Goal: Information Seeking & Learning: Learn about a topic

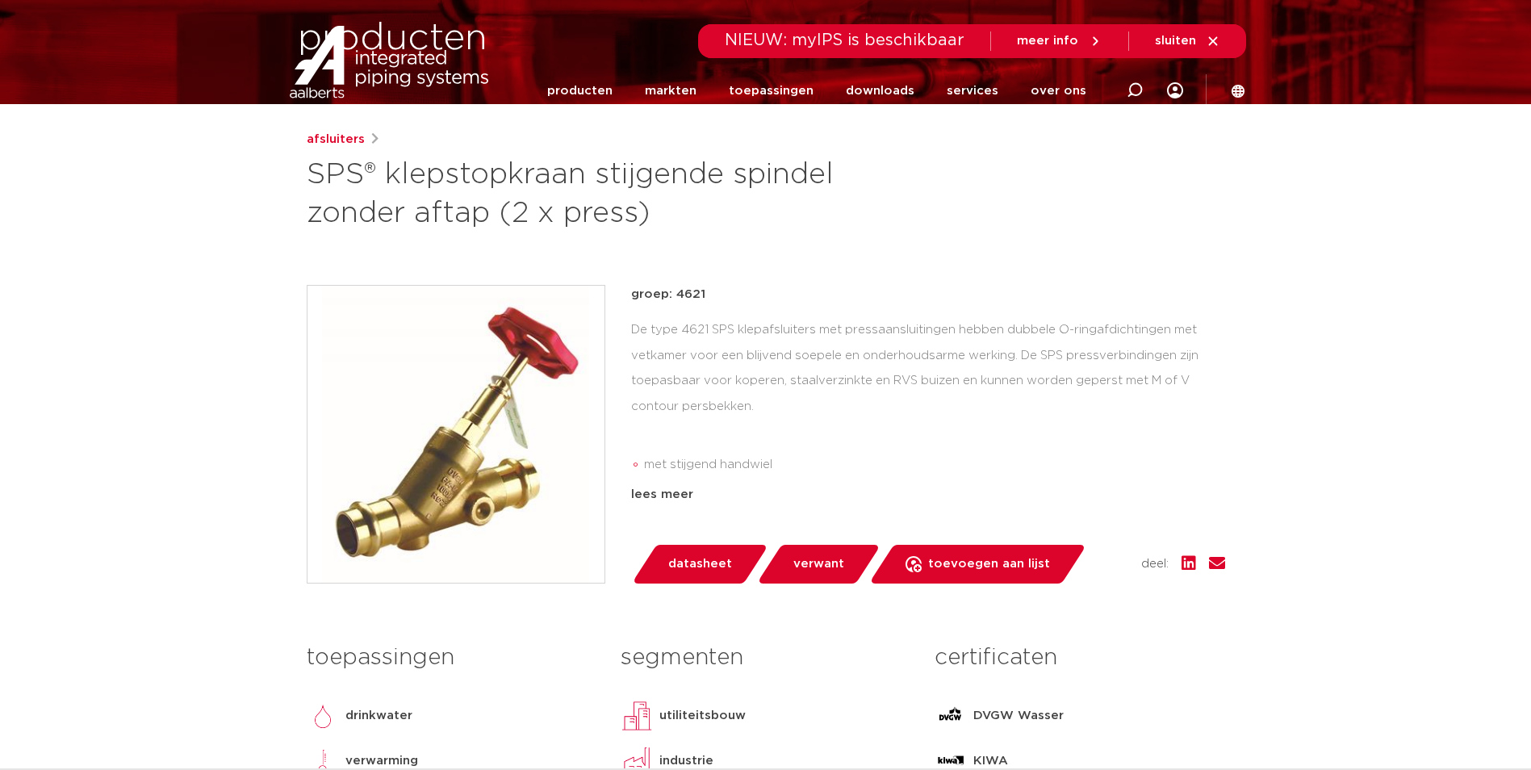
click at [1135, 91] on icon at bounding box center [1134, 90] width 16 height 16
type input "bc3"
click button "Zoeken" at bounding box center [0, 0] width 0 height 0
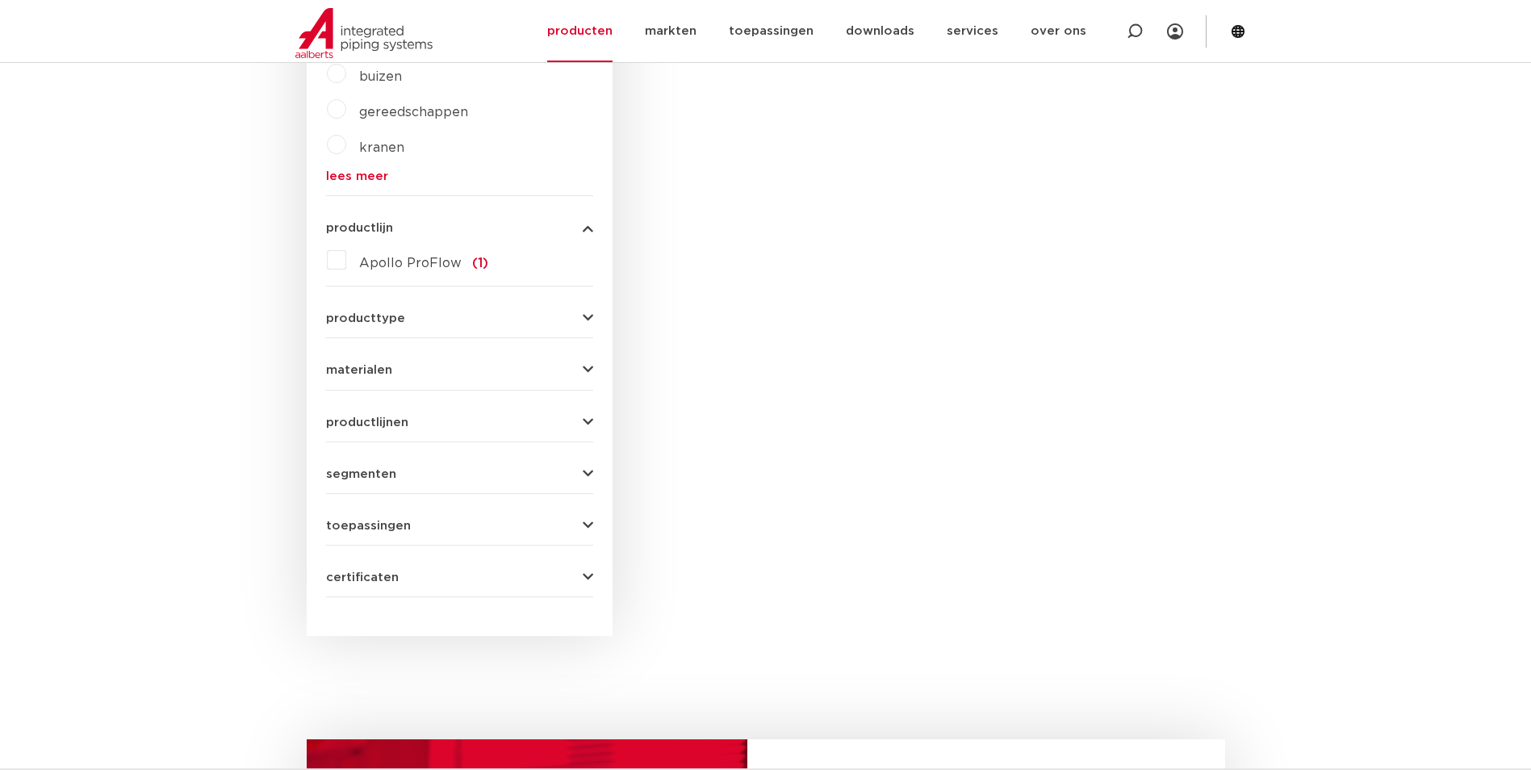
scroll to position [398, 0]
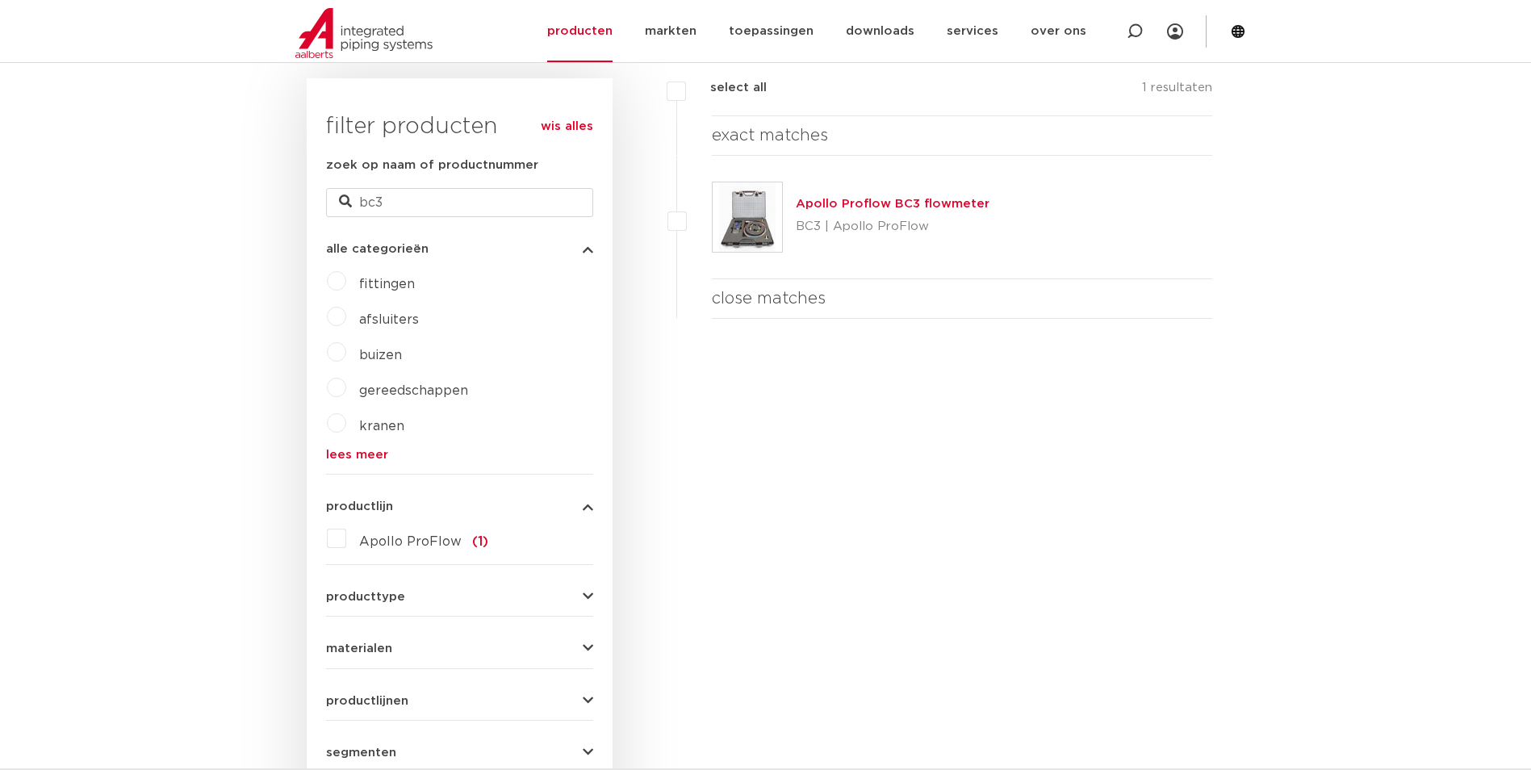
click at [784, 235] on div "Apollo Proflow BC3 flowmeter BC3 | Apollo ProFlow" at bounding box center [962, 217] width 501 height 123
click at [737, 211] on img at bounding box center [747, 216] width 69 height 69
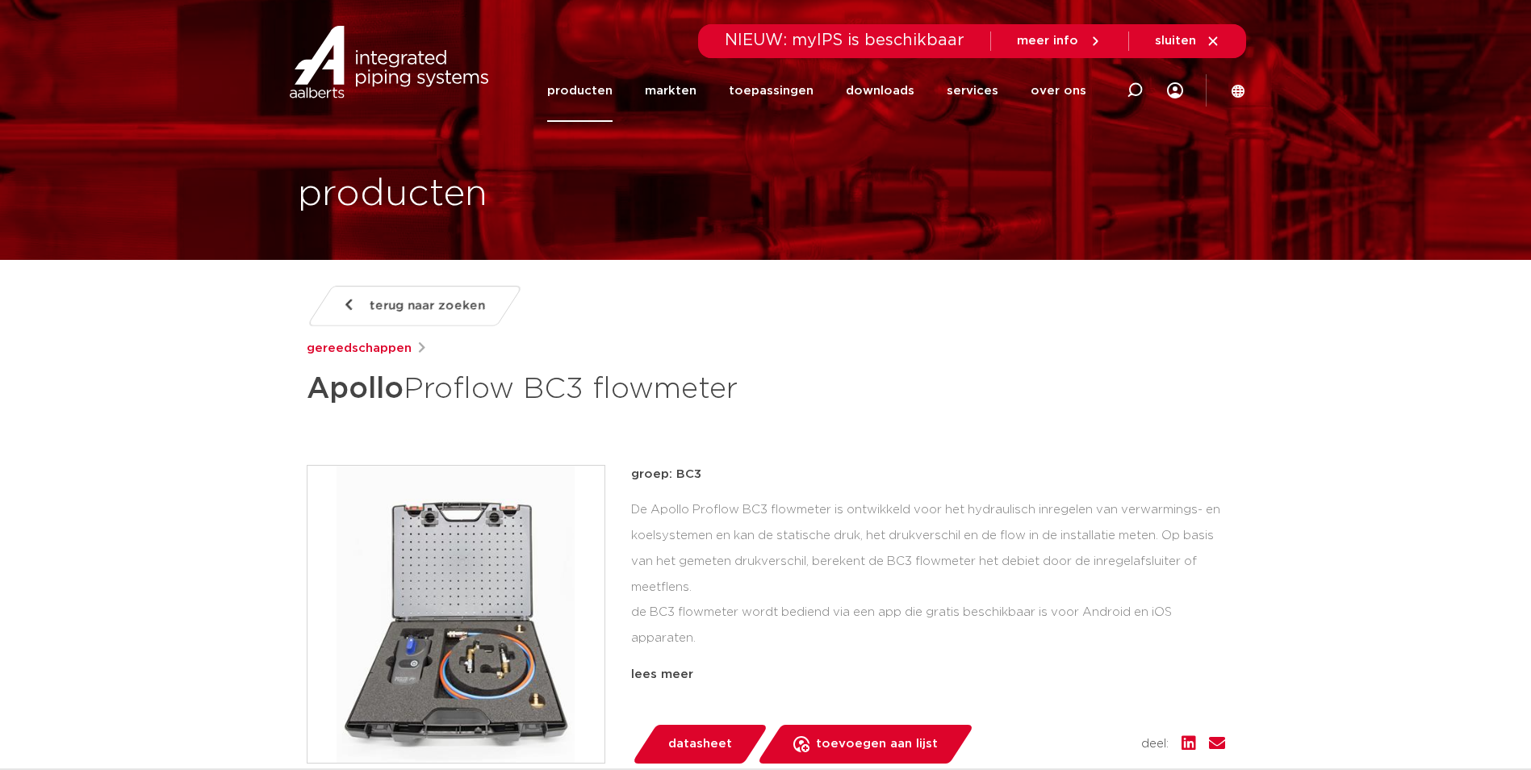
click at [510, 587] on img at bounding box center [455, 614] width 297 height 297
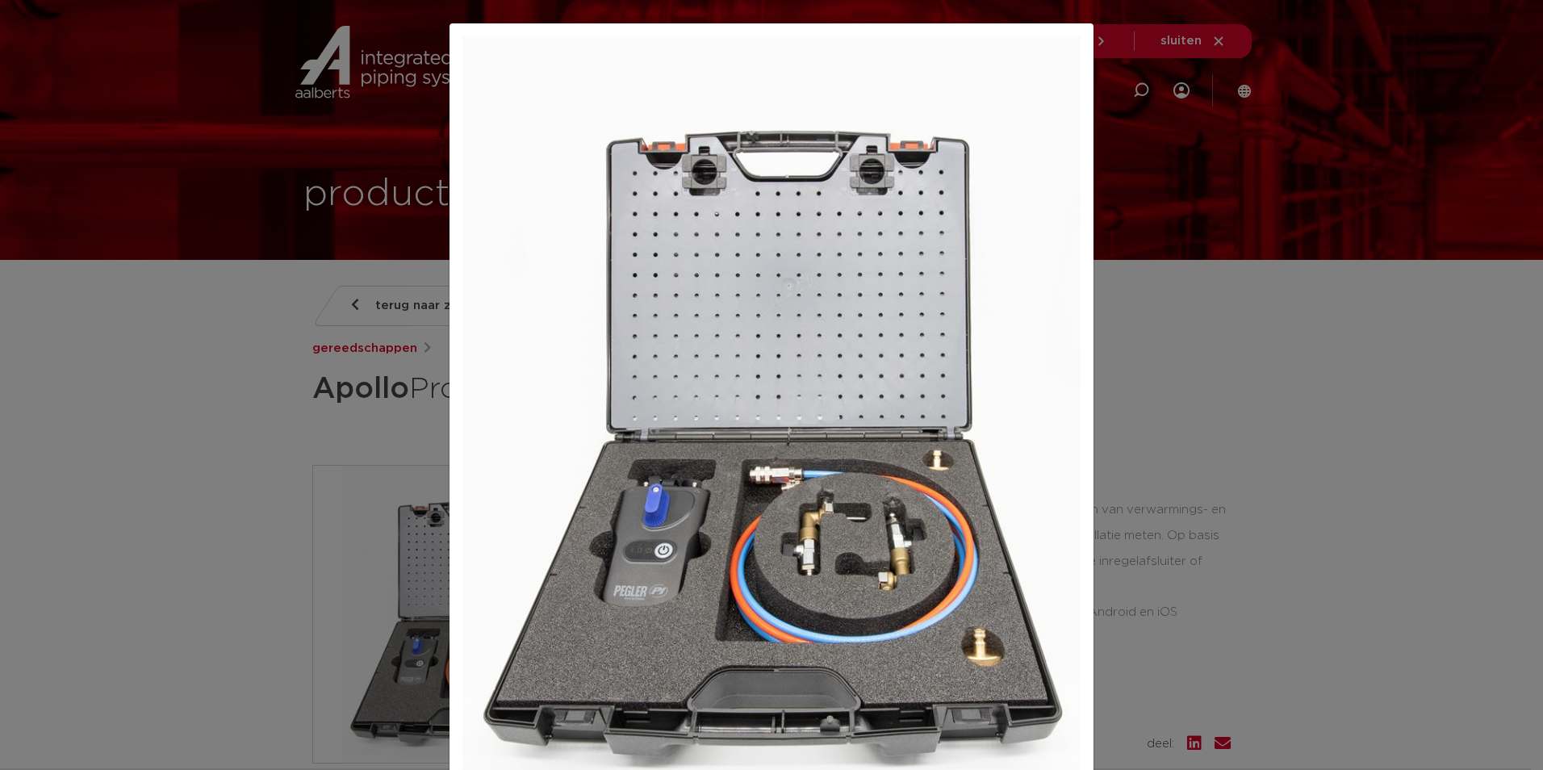
click at [1281, 150] on div at bounding box center [771, 385] width 1543 height 770
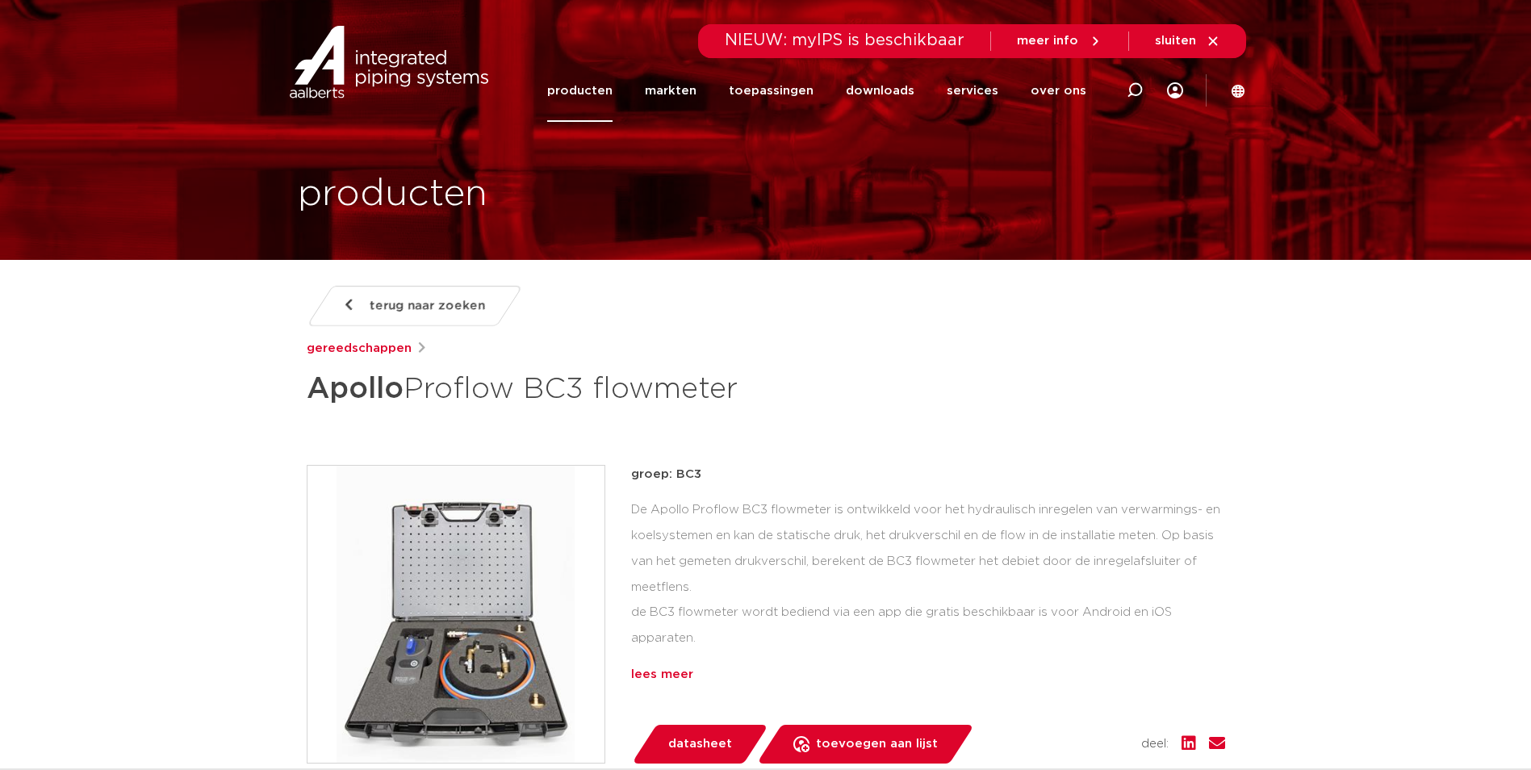
click at [662, 671] on div "lees meer" at bounding box center [928, 674] width 594 height 19
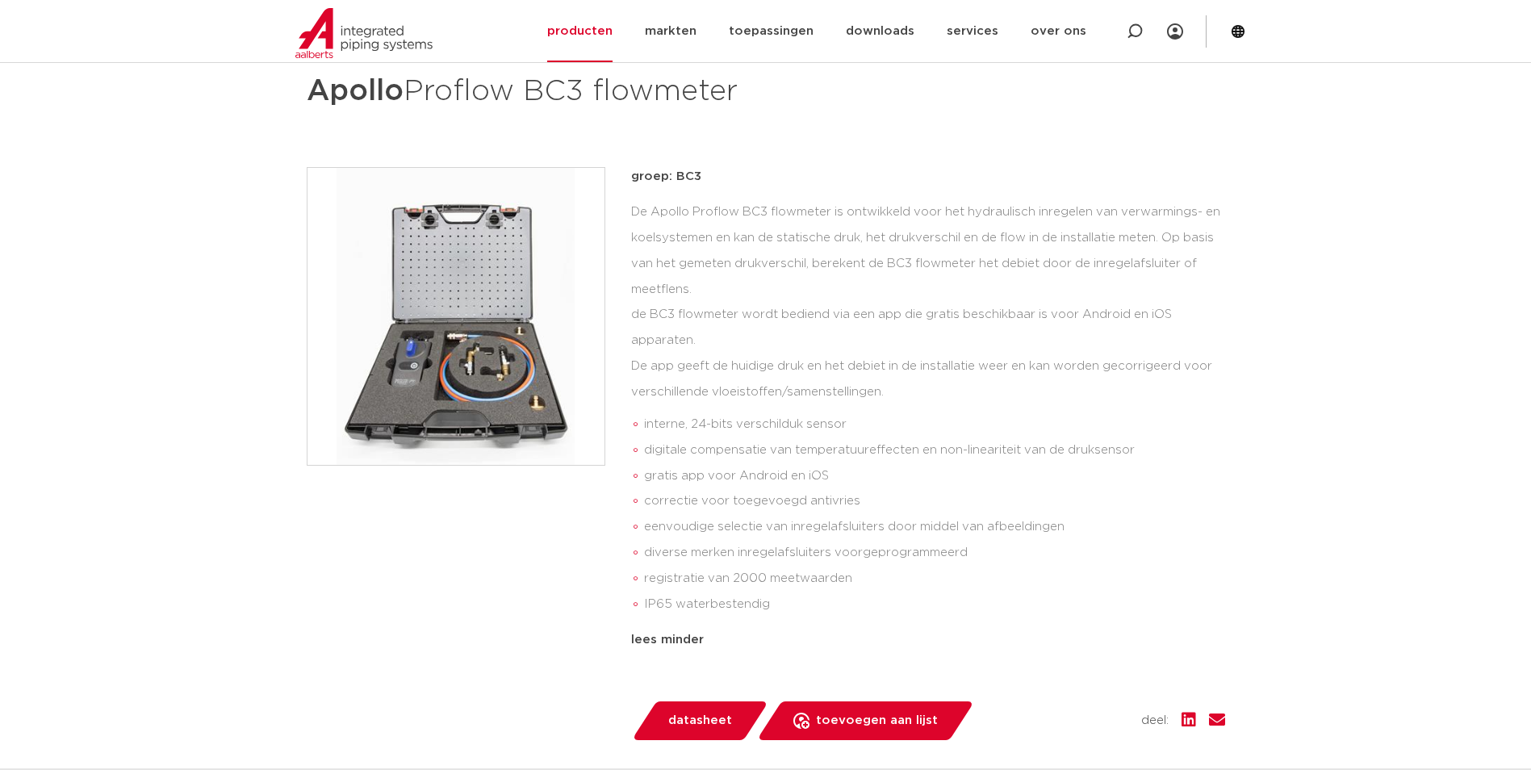
scroll to position [323, 0]
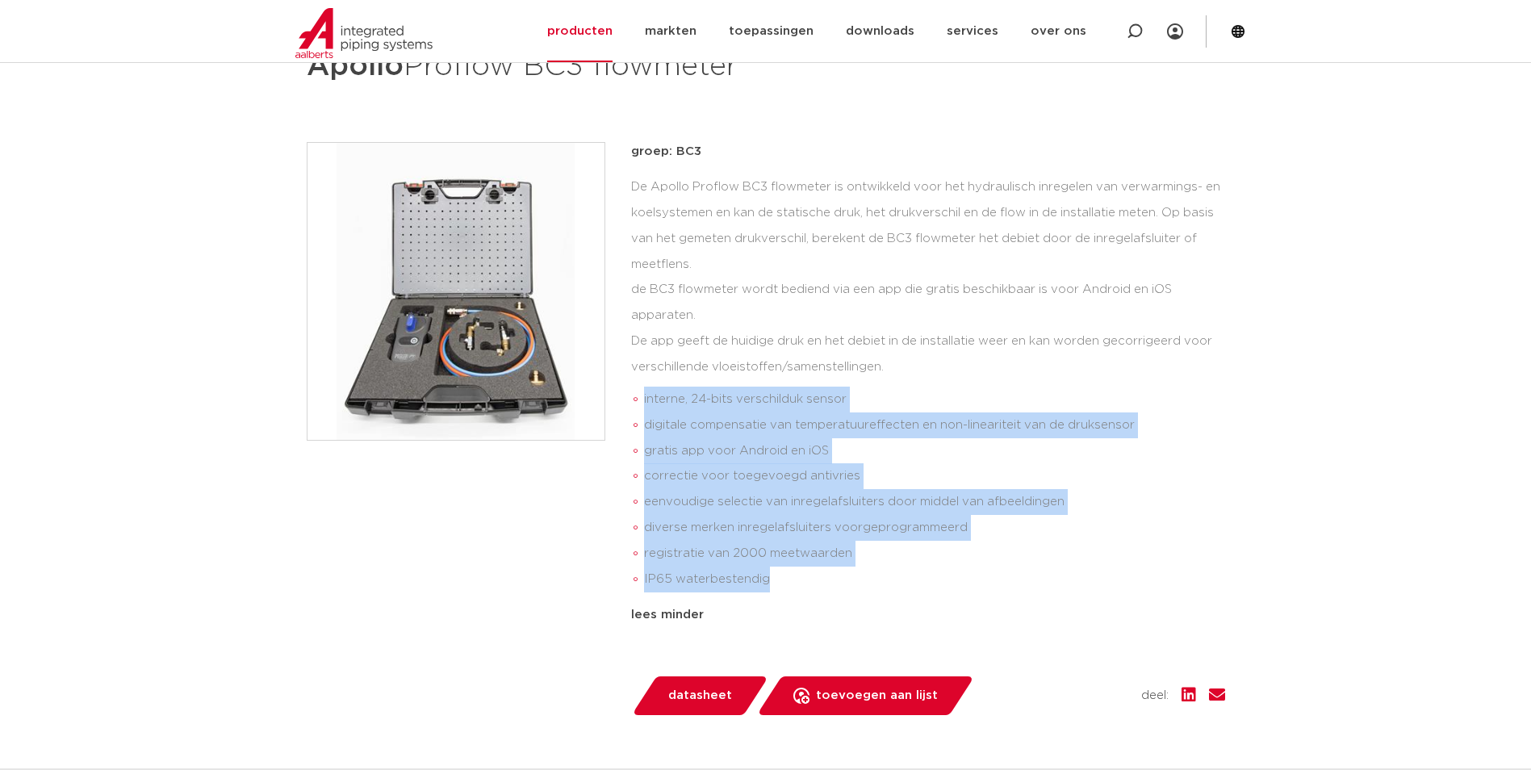
drag, startPoint x: 780, startPoint y: 579, endPoint x: 636, endPoint y: 395, distance: 233.3
click at [636, 395] on ul "interne, 24-bits verschilduk sensor digitale compensatie van temperatuureffecte…" at bounding box center [928, 489] width 594 height 219
click at [799, 583] on li "IP65 waterbestendig" at bounding box center [934, 579] width 581 height 26
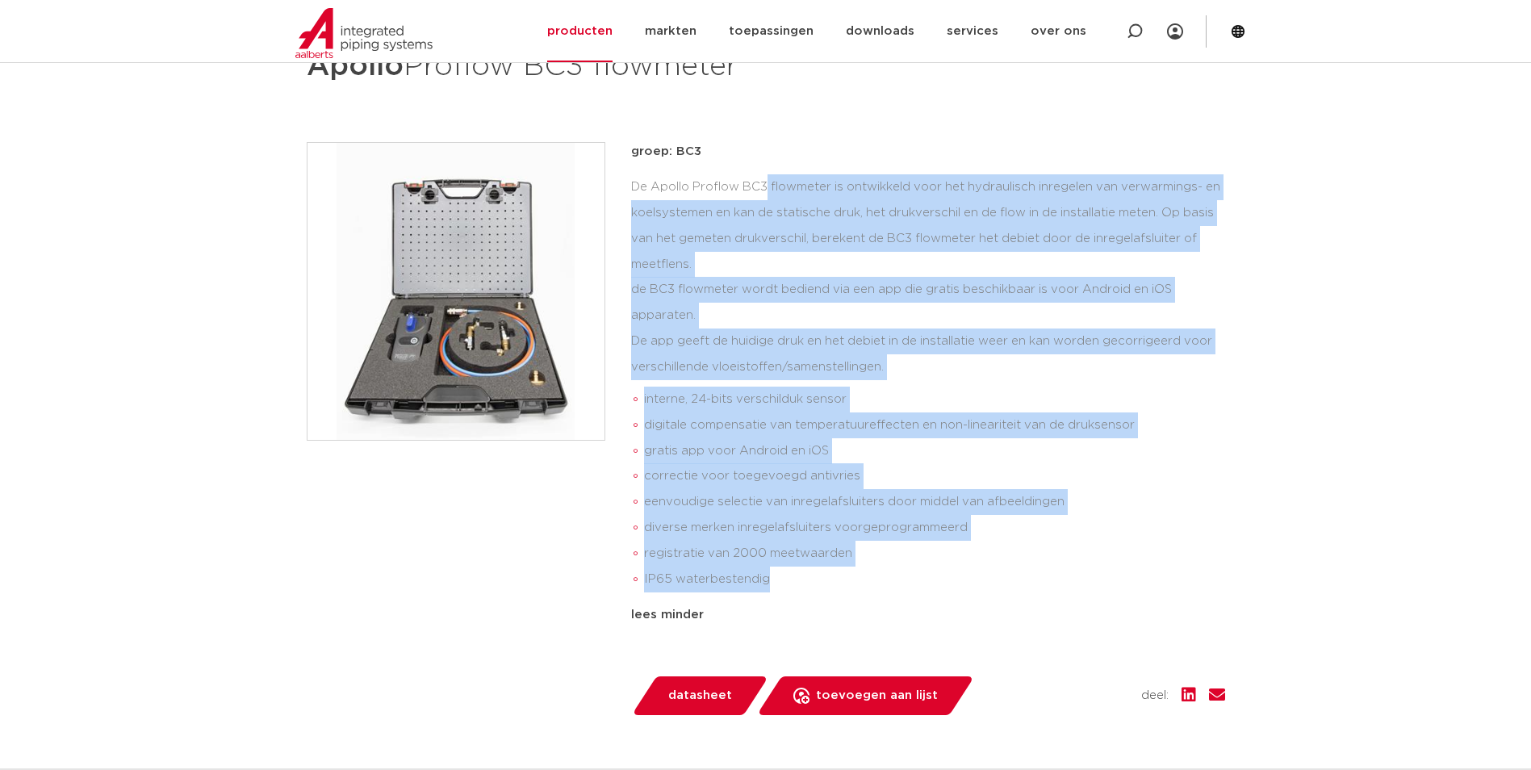
drag, startPoint x: 799, startPoint y: 586, endPoint x: 618, endPoint y: 186, distance: 438.4
click at [618, 186] on div "groep: BC3 De Apollo Proflow BC3 flowmeter is ontwikkeld voor het hydraulisch i…" at bounding box center [766, 428] width 918 height 572
copy div "De Apollo Proflow BC3 flowmeter is ontwikkeld voor het hydraulisch inregelen va…"
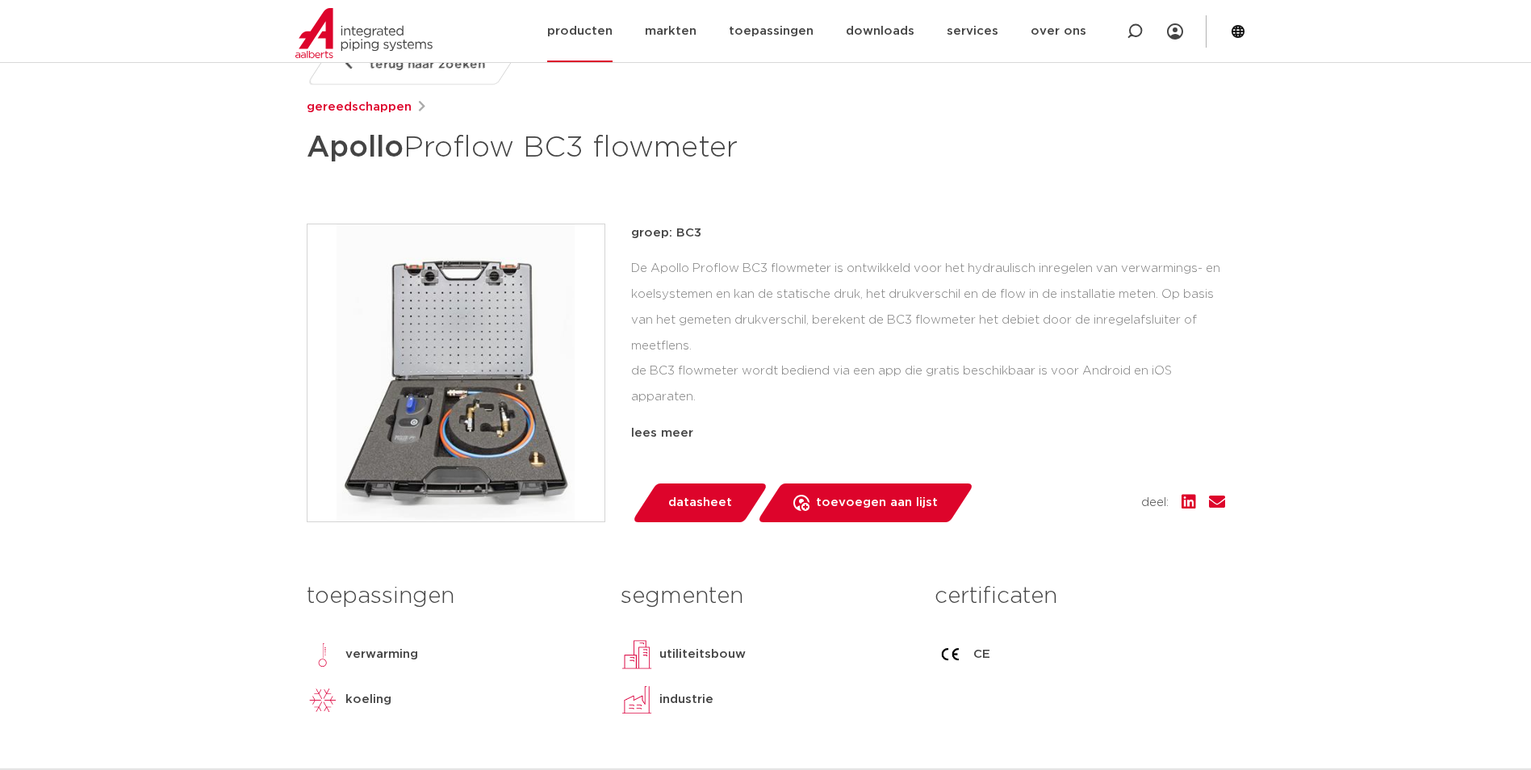
scroll to position [323, 0]
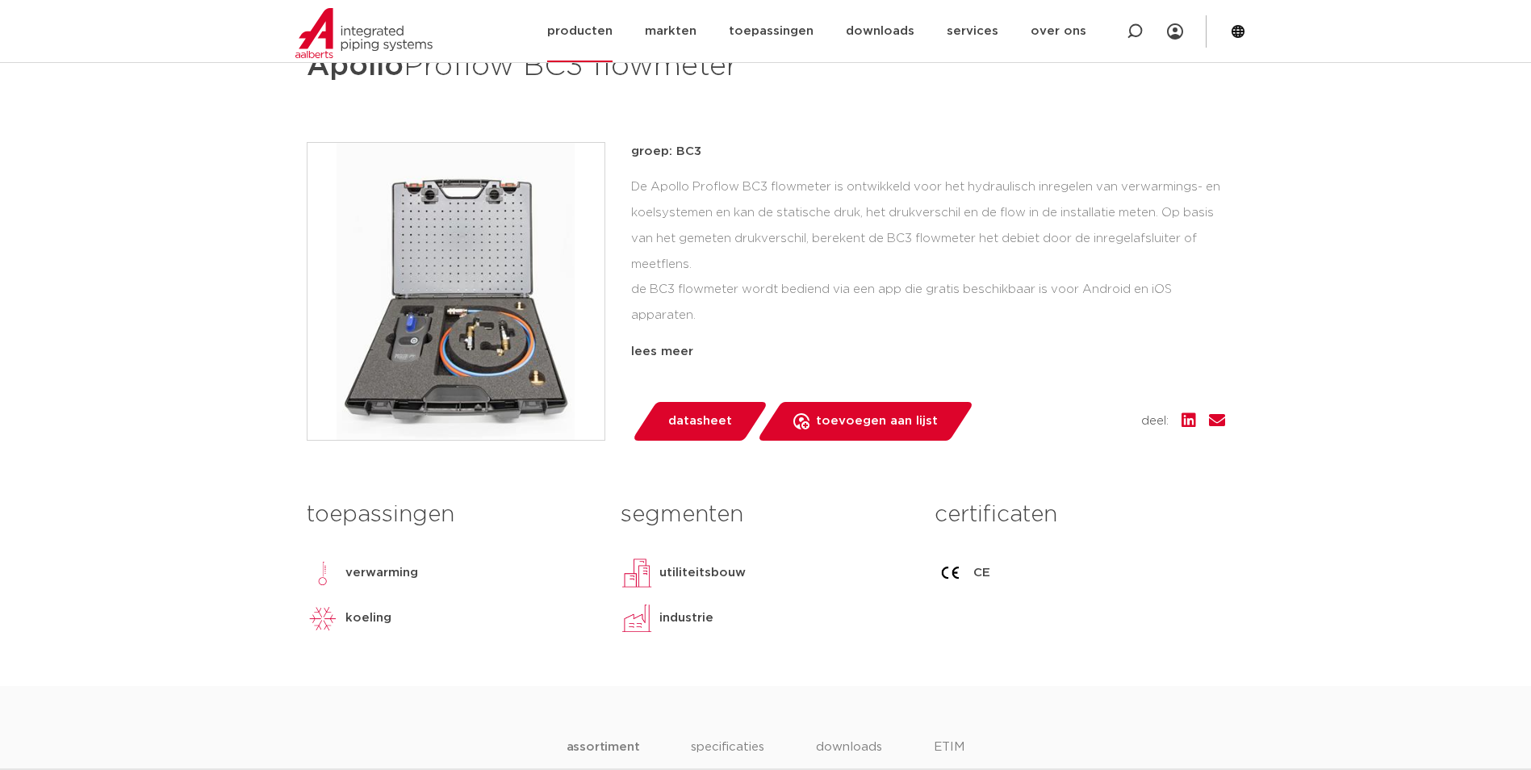
click at [395, 32] on img at bounding box center [363, 33] width 137 height 50
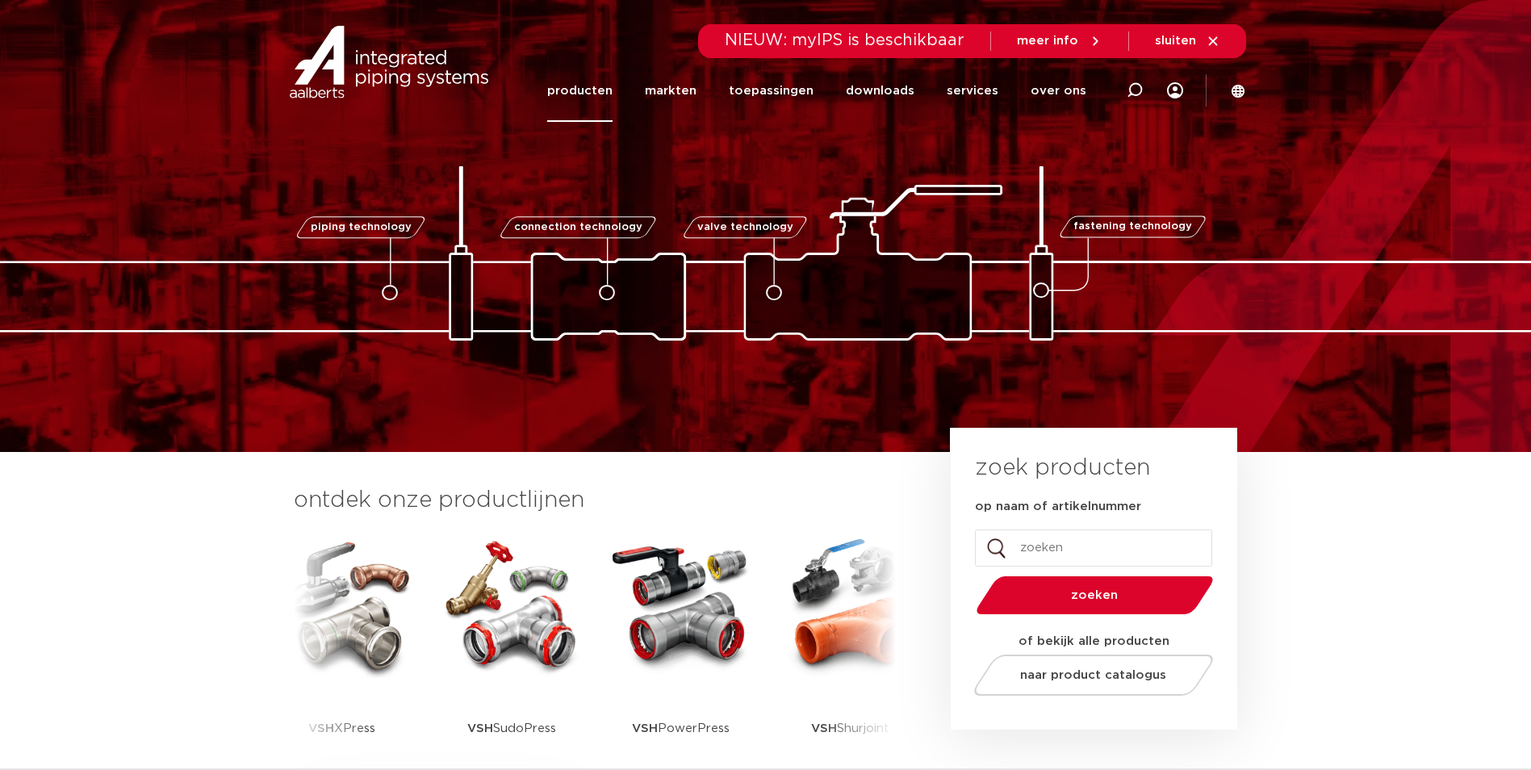
click at [598, 95] on link "producten" at bounding box center [579, 91] width 65 height 62
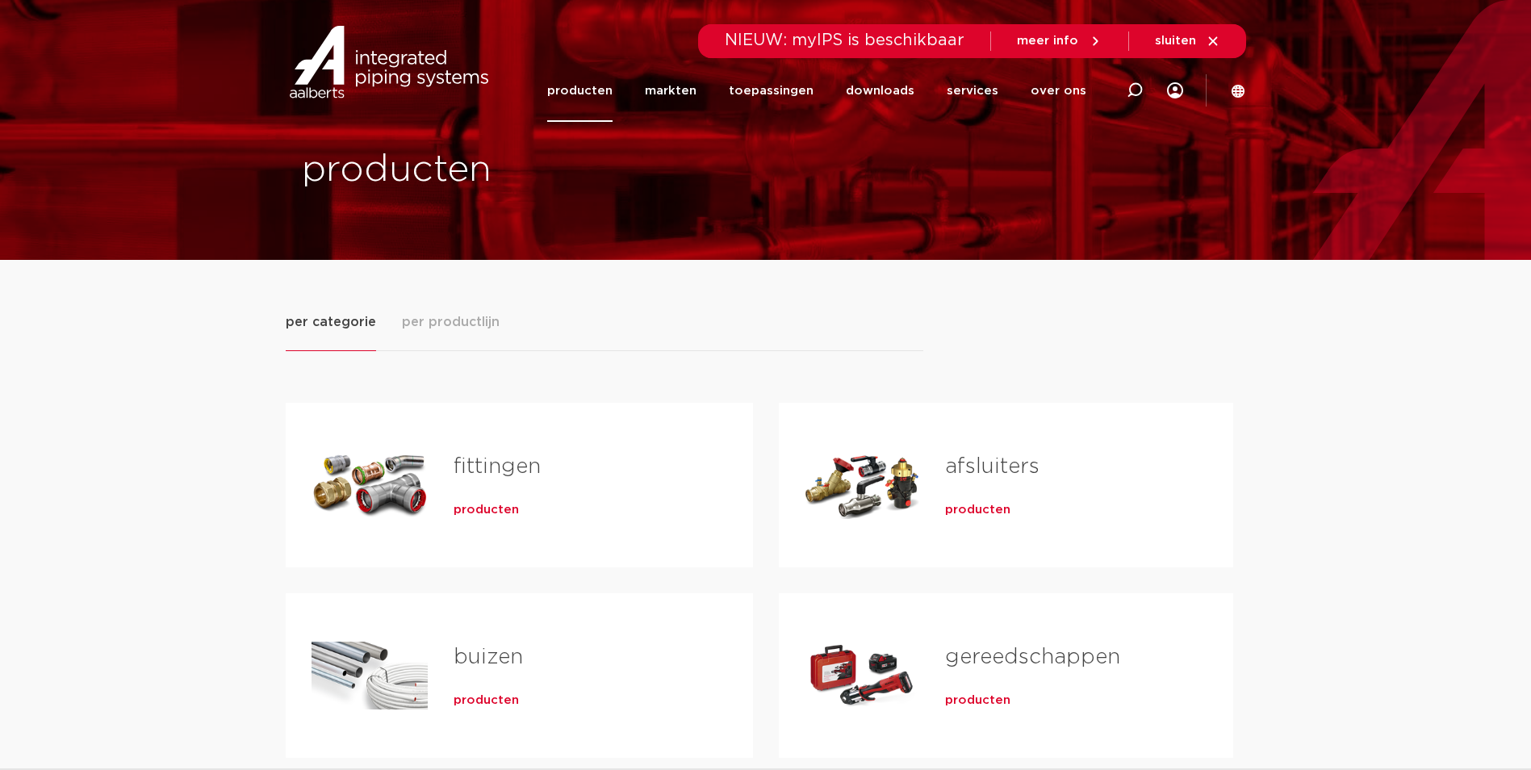
click at [976, 468] on link "afsluiters" at bounding box center [992, 466] width 94 height 21
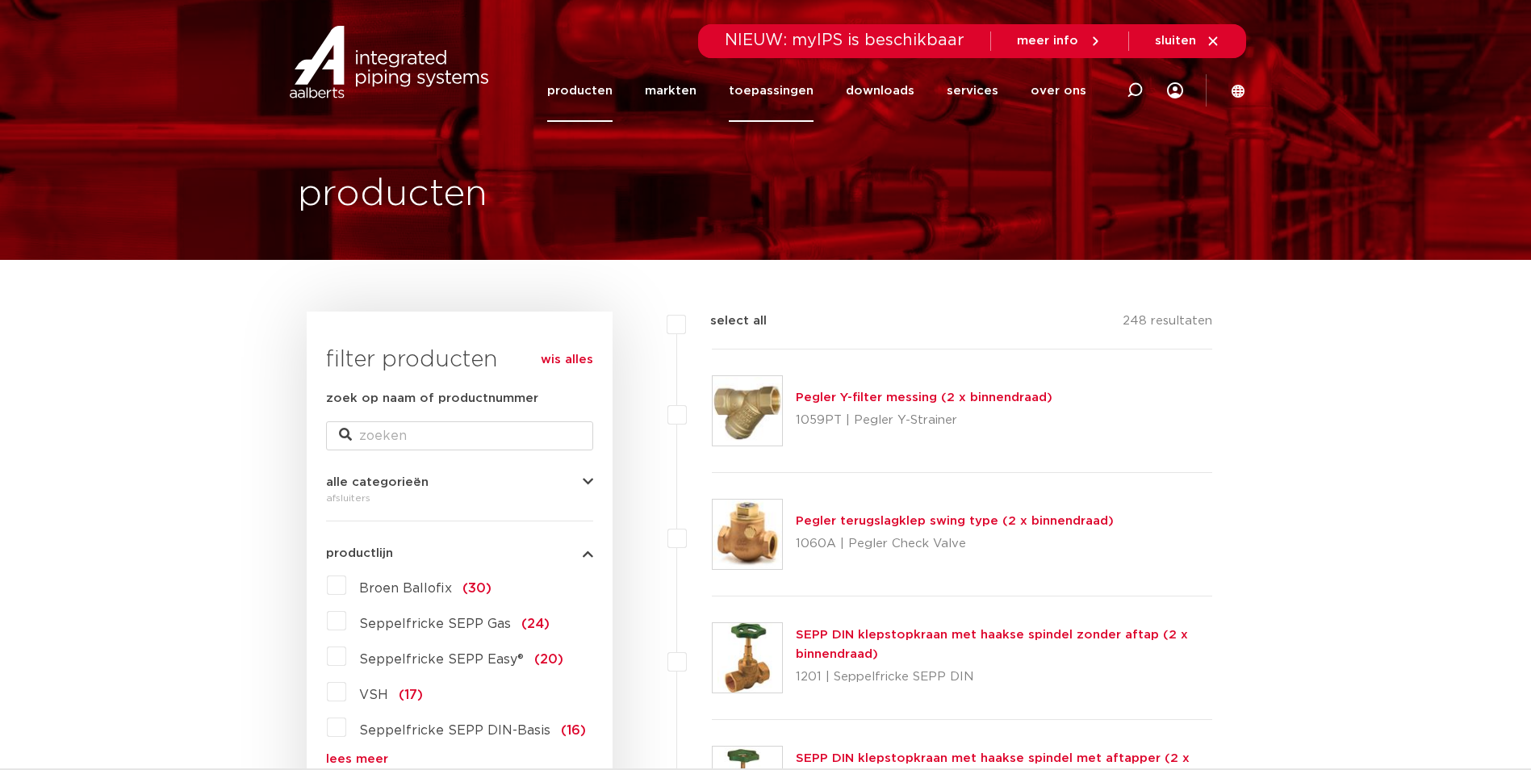
click at [759, 93] on link "toepassingen" at bounding box center [771, 91] width 85 height 62
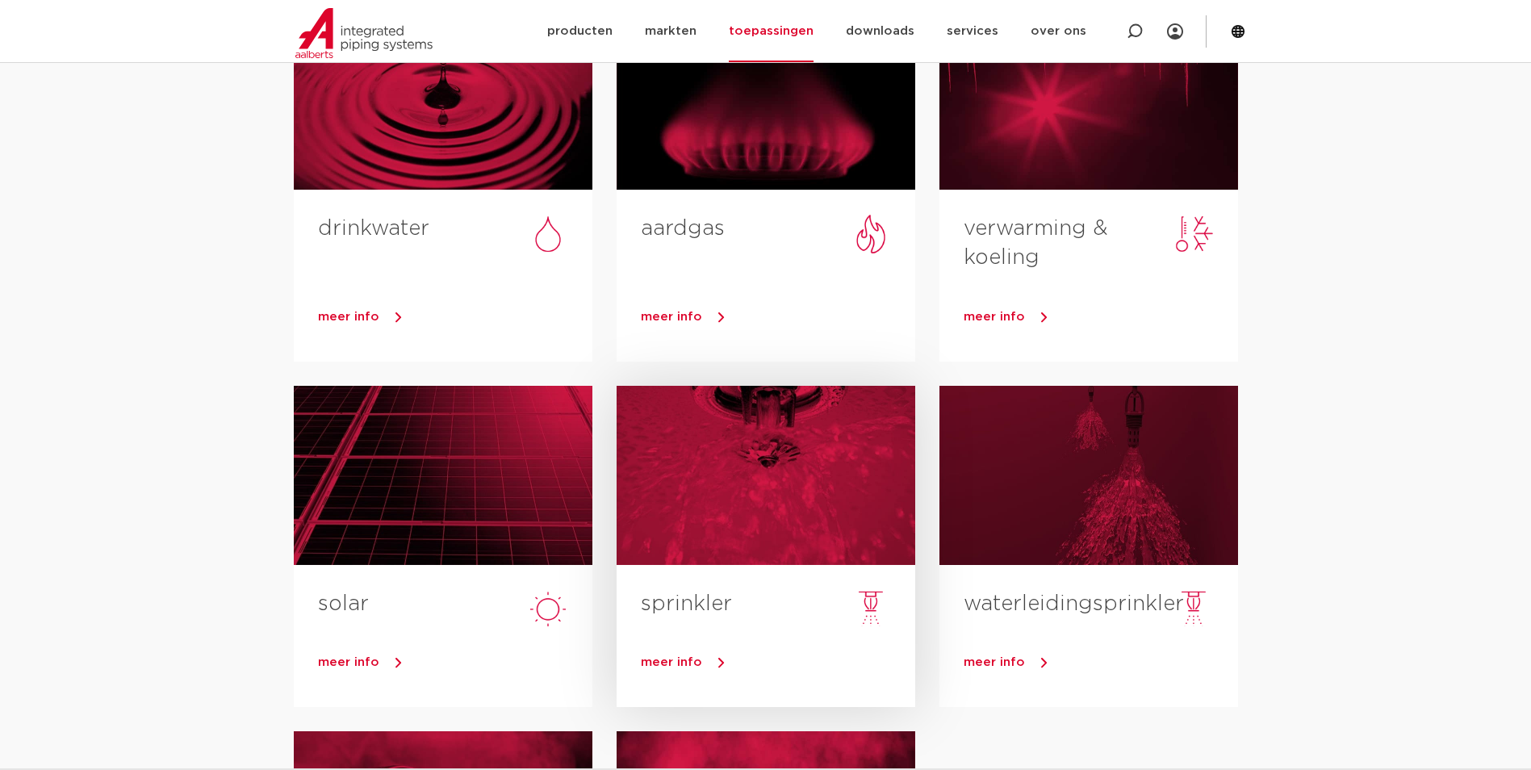
scroll to position [213, 0]
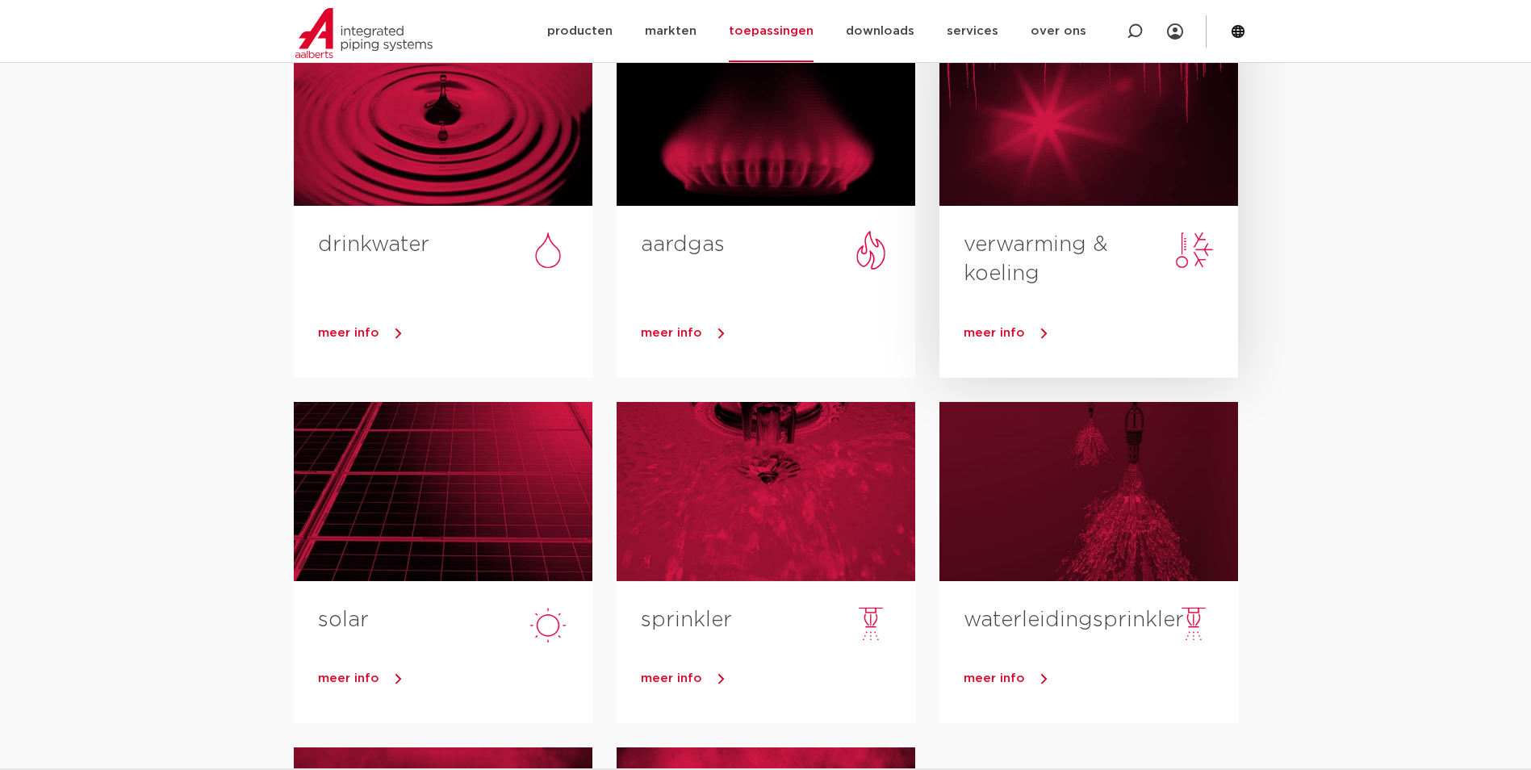
click at [994, 332] on span "meer info" at bounding box center [993, 333] width 61 height 12
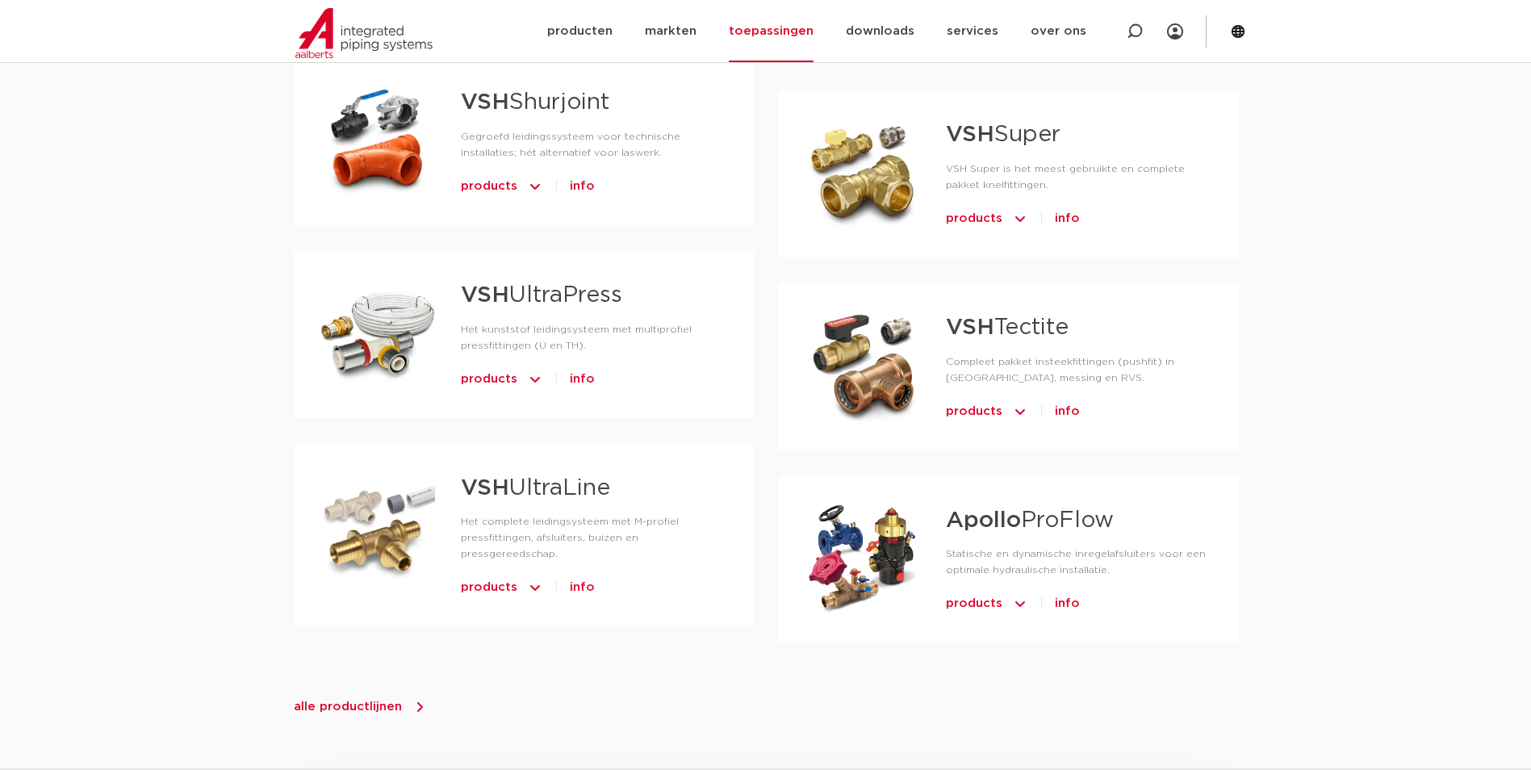
scroll to position [1638, 0]
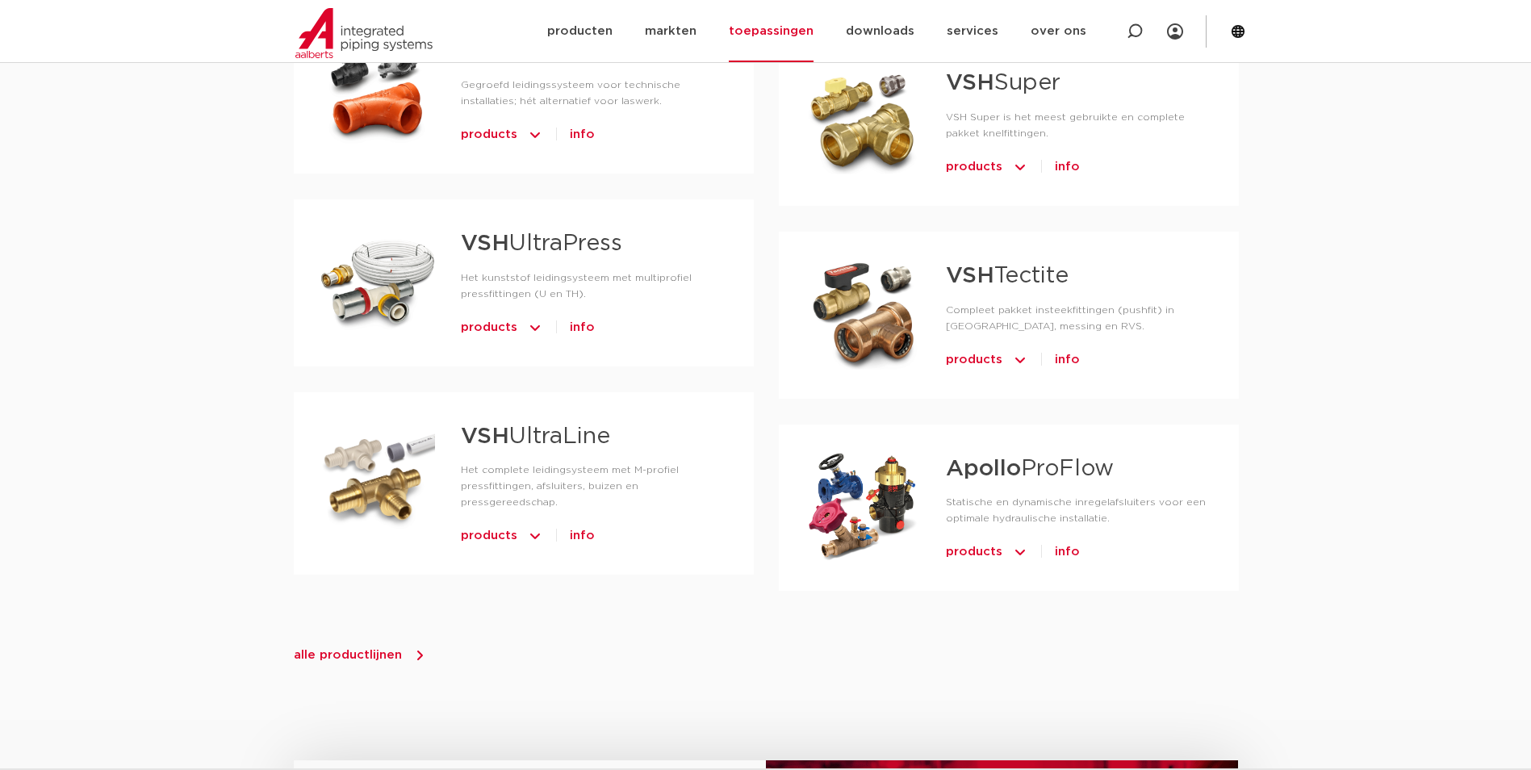
click at [884, 450] on div at bounding box center [861, 506] width 115 height 113
drag, startPoint x: 884, startPoint y: 428, endPoint x: 876, endPoint y: 445, distance: 18.8
click at [876, 450] on div at bounding box center [861, 506] width 115 height 113
drag, startPoint x: 868, startPoint y: 445, endPoint x: 948, endPoint y: 533, distance: 119.4
click at [948, 533] on div "VSH XPress Het complete leidingsysteem met M-profiel pressfittingen, afsluiters…" at bounding box center [995, 120] width 459 height 996
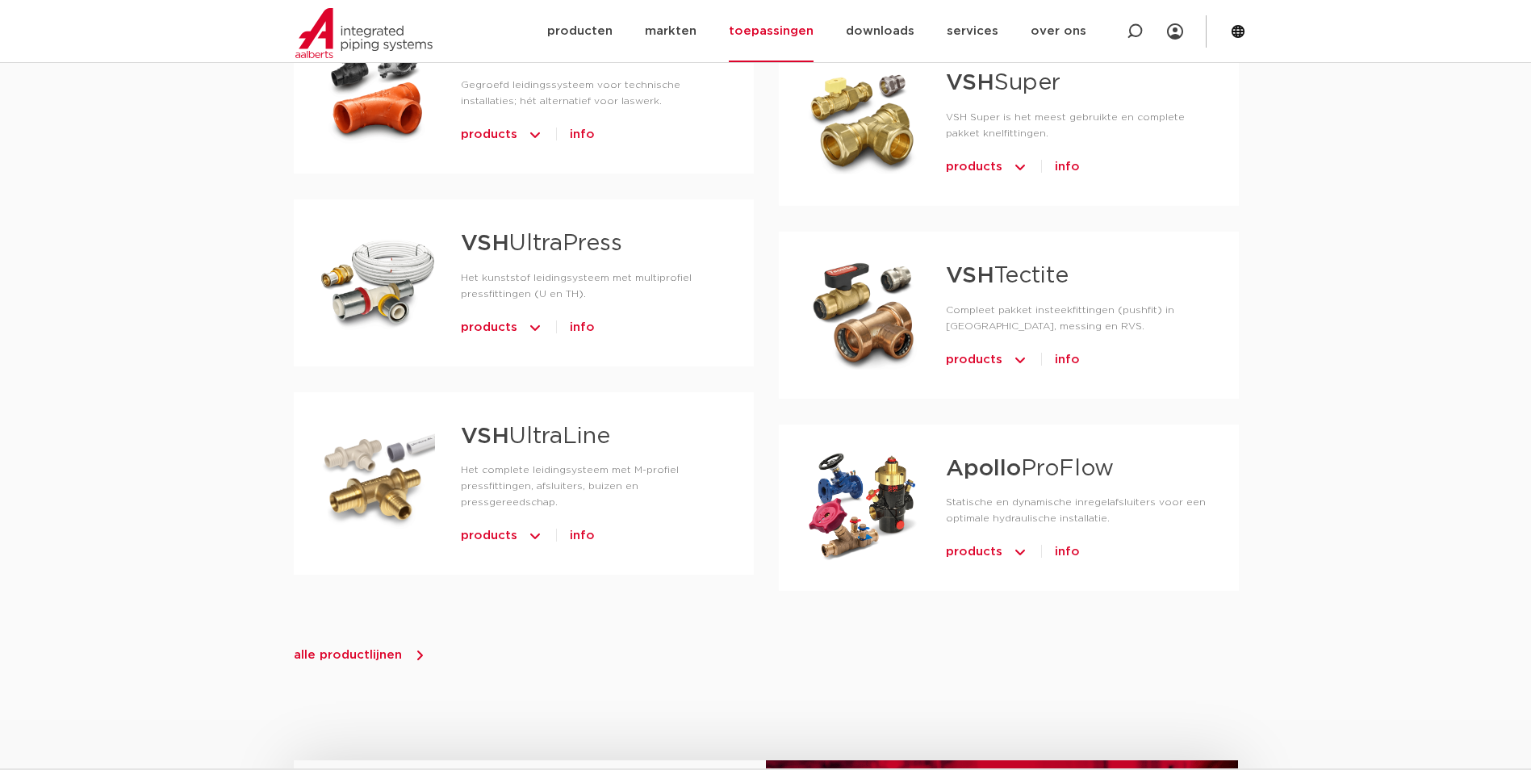
click at [994, 458] on strong "Apollo" at bounding box center [983, 469] width 75 height 23
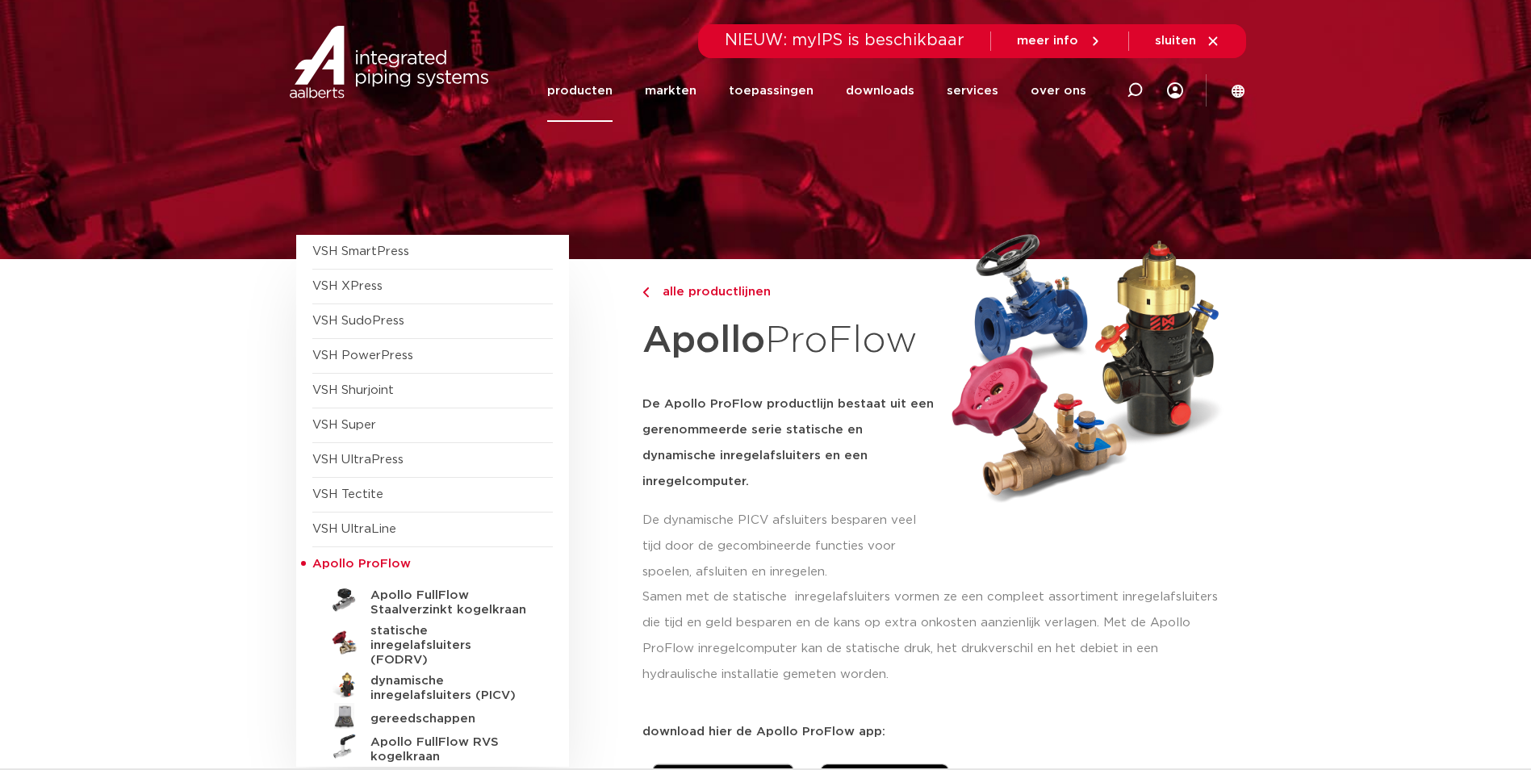
click at [1029, 324] on img at bounding box center [1084, 369] width 284 height 284
